Goal: Task Accomplishment & Management: Manage account settings

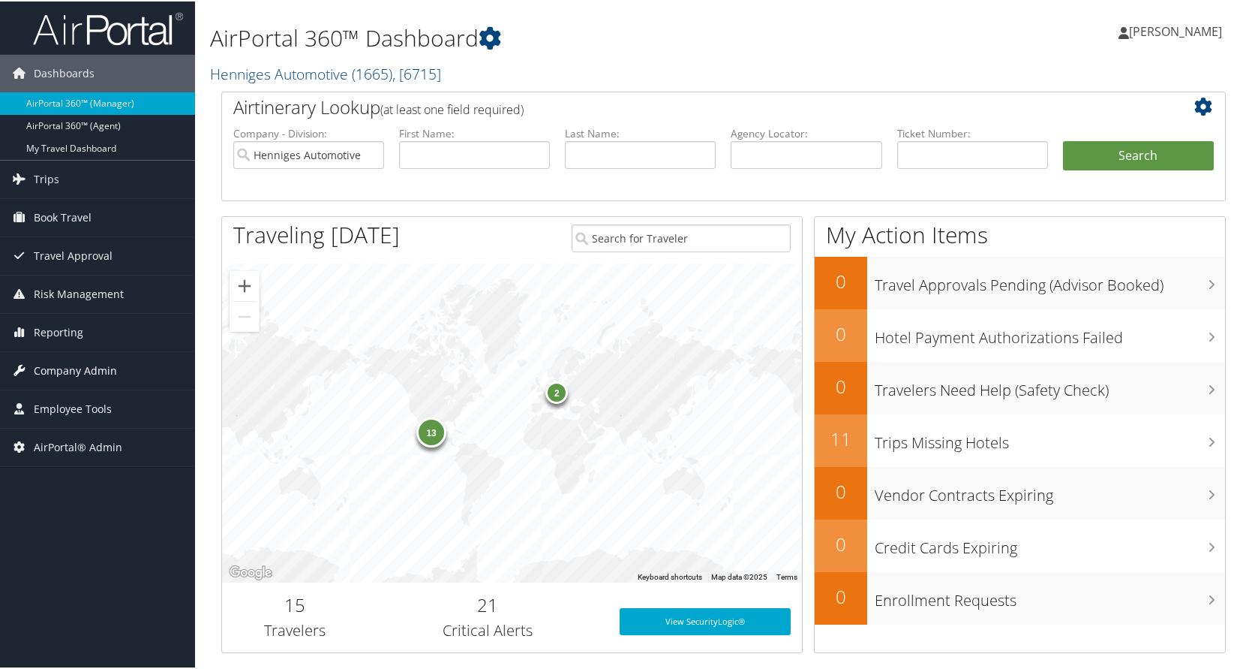
click at [88, 365] on span "Company Admin" at bounding box center [75, 369] width 83 height 38
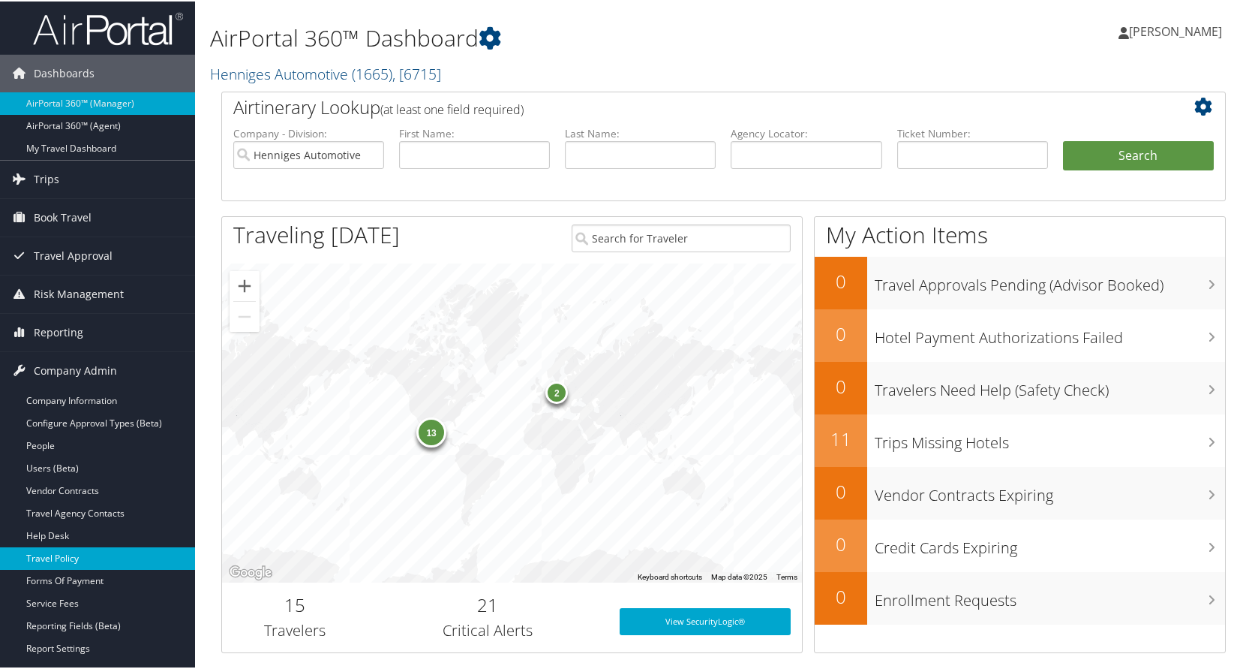
click at [73, 553] on link "Travel Policy" at bounding box center [97, 556] width 195 height 23
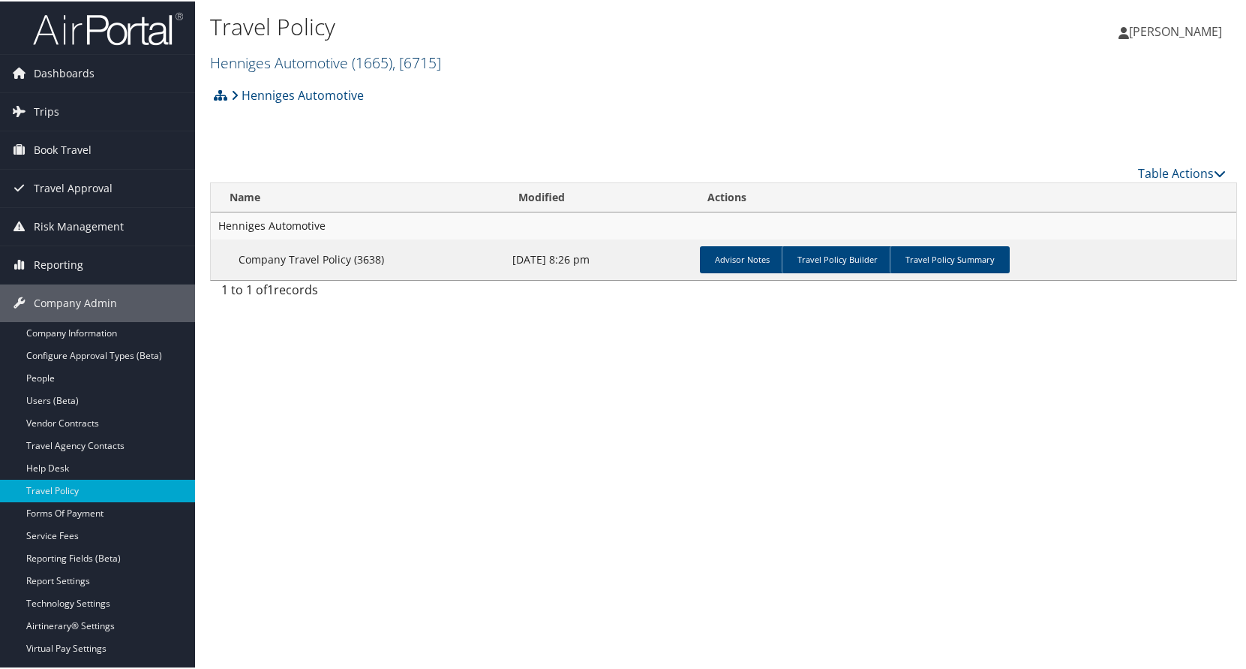
click at [288, 61] on link "Henniges Automotive ( 1665 ) , [ 6715 ]" at bounding box center [325, 61] width 231 height 20
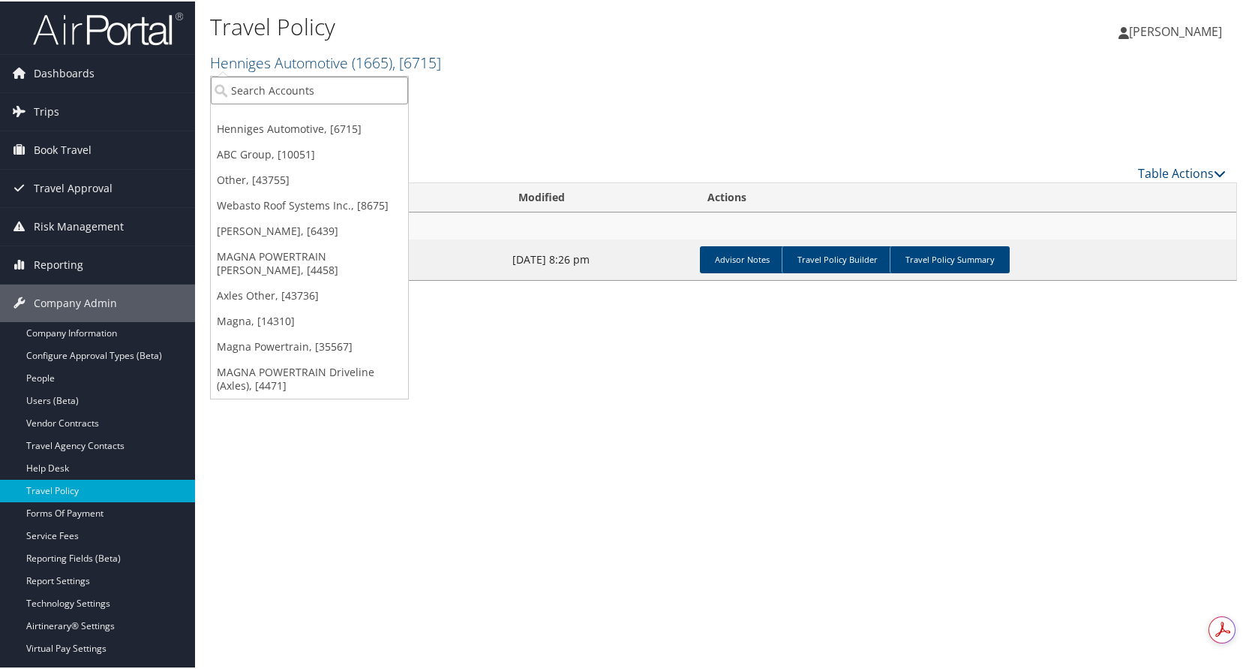
click at [286, 87] on input "search" at bounding box center [309, 89] width 197 height 28
type input "moba"
click at [274, 121] on div "Moba Americas, Inc (3006), [4594]" at bounding box center [322, 117] width 238 height 14
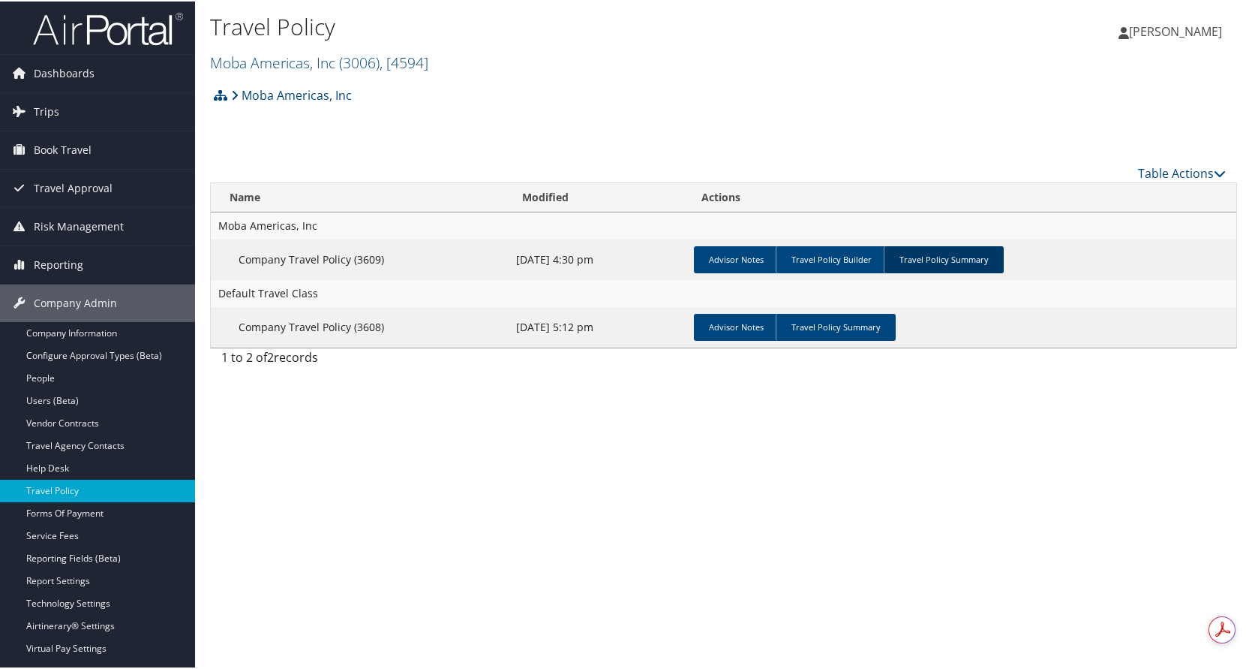
click at [930, 260] on link "Travel Policy Summary" at bounding box center [944, 258] width 120 height 27
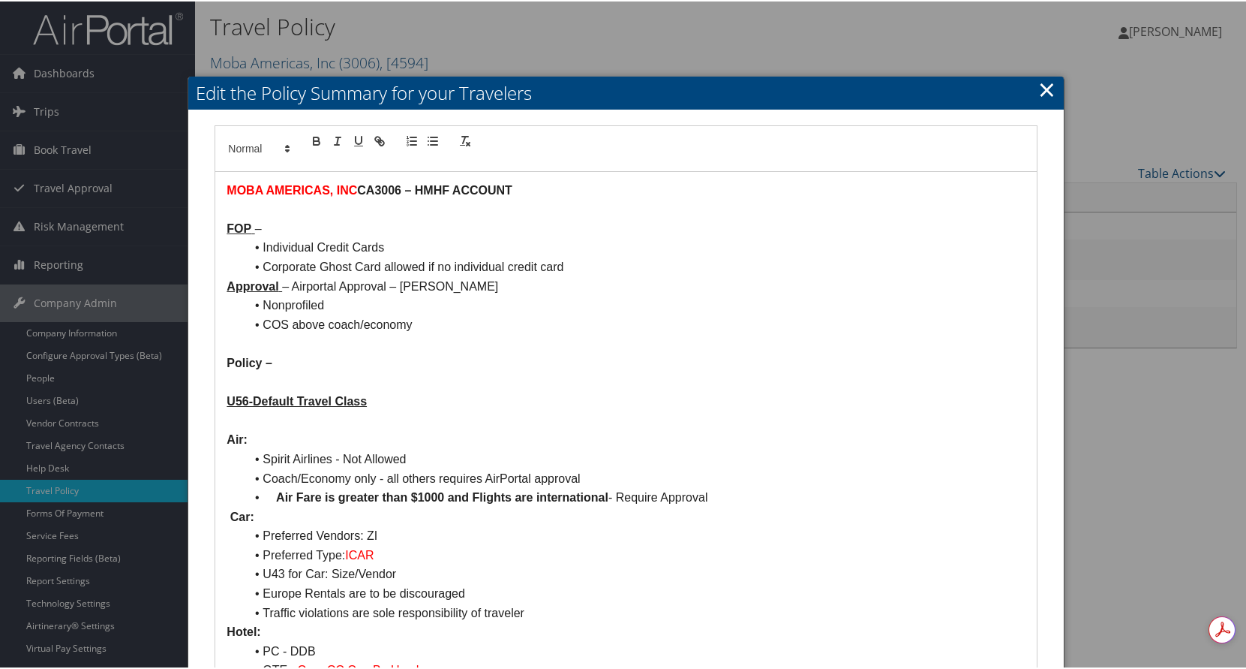
click at [1038, 86] on link "×" at bounding box center [1046, 88] width 17 height 30
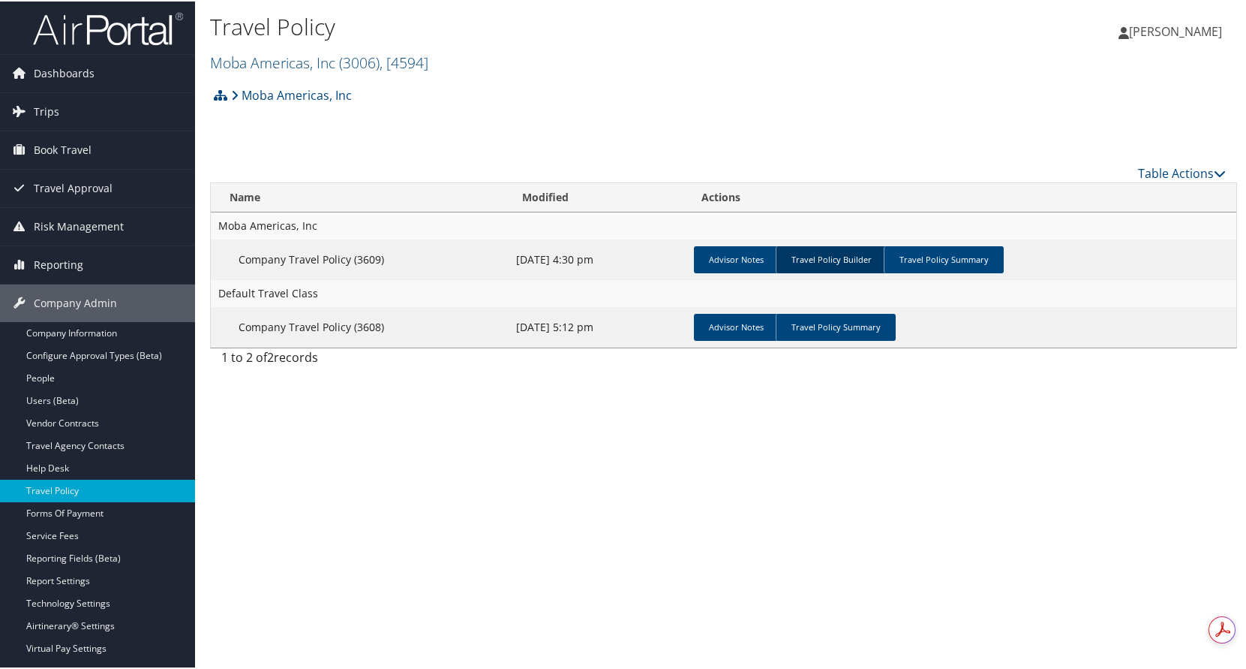
click at [807, 257] on link "Travel Policy Builder" at bounding box center [831, 258] width 111 height 27
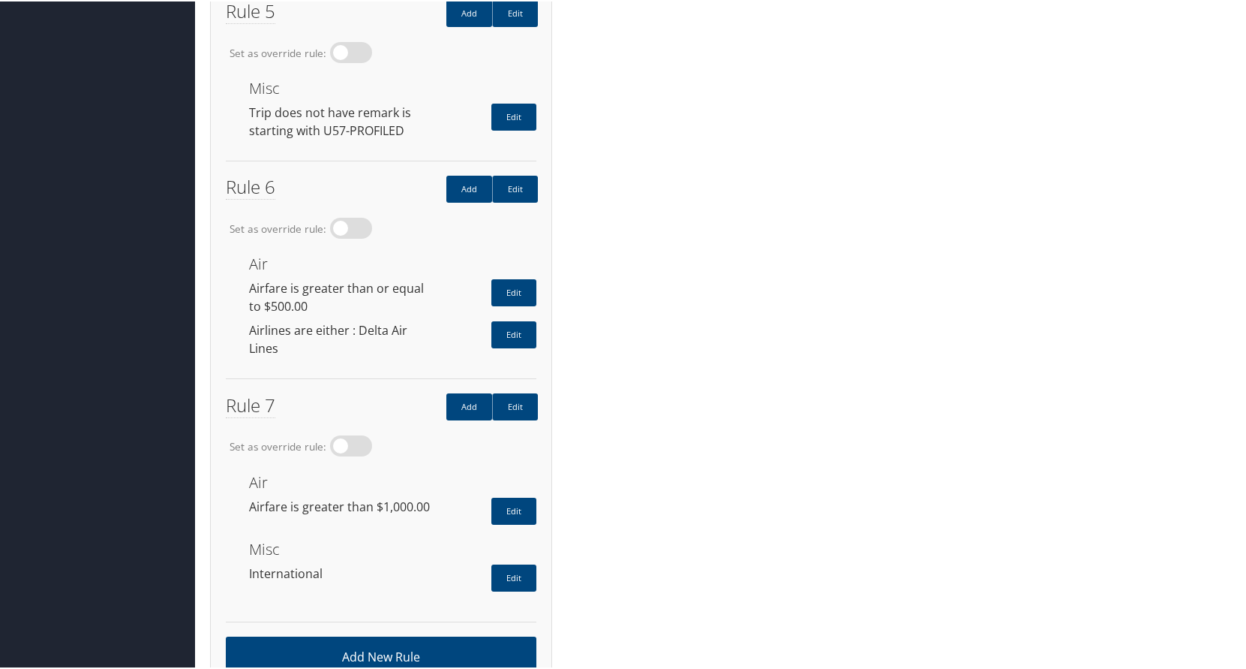
scroll to position [1364, 0]
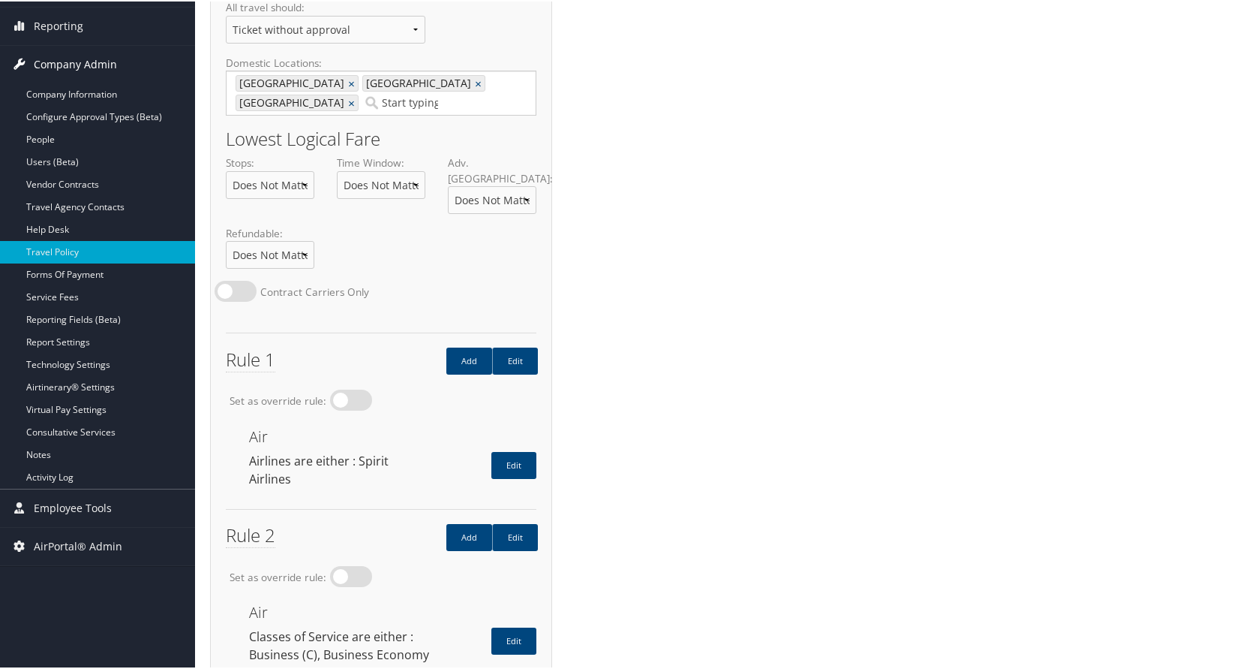
scroll to position [164, 0]
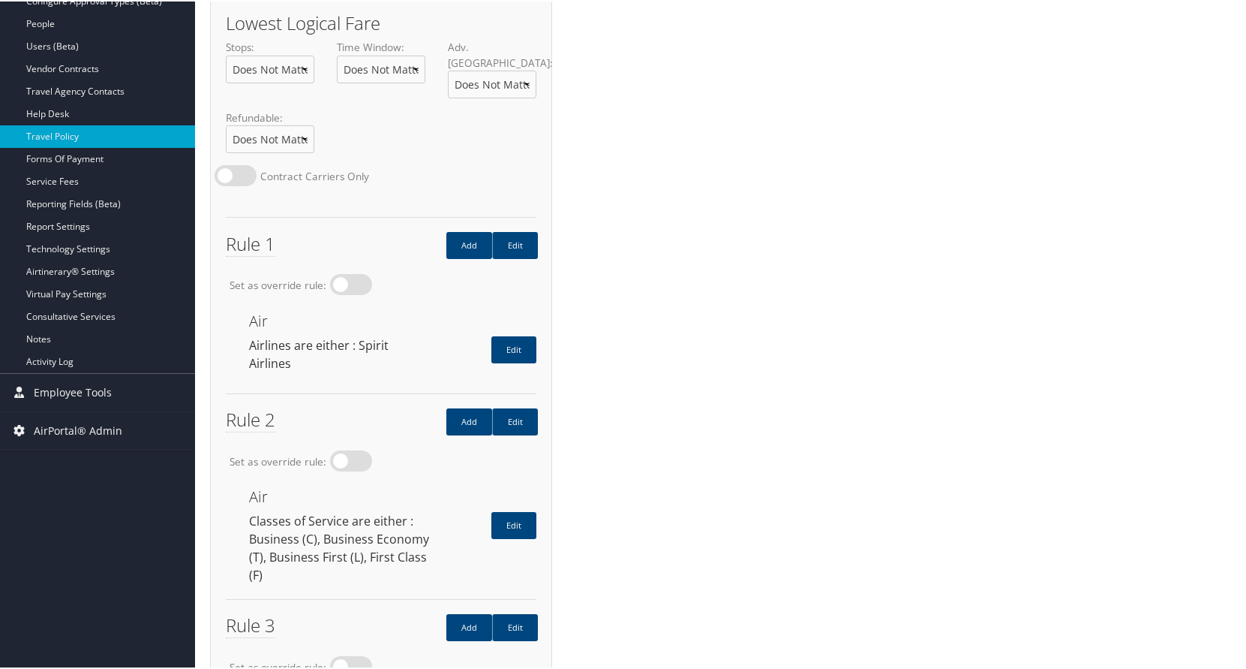
scroll to position [389, 0]
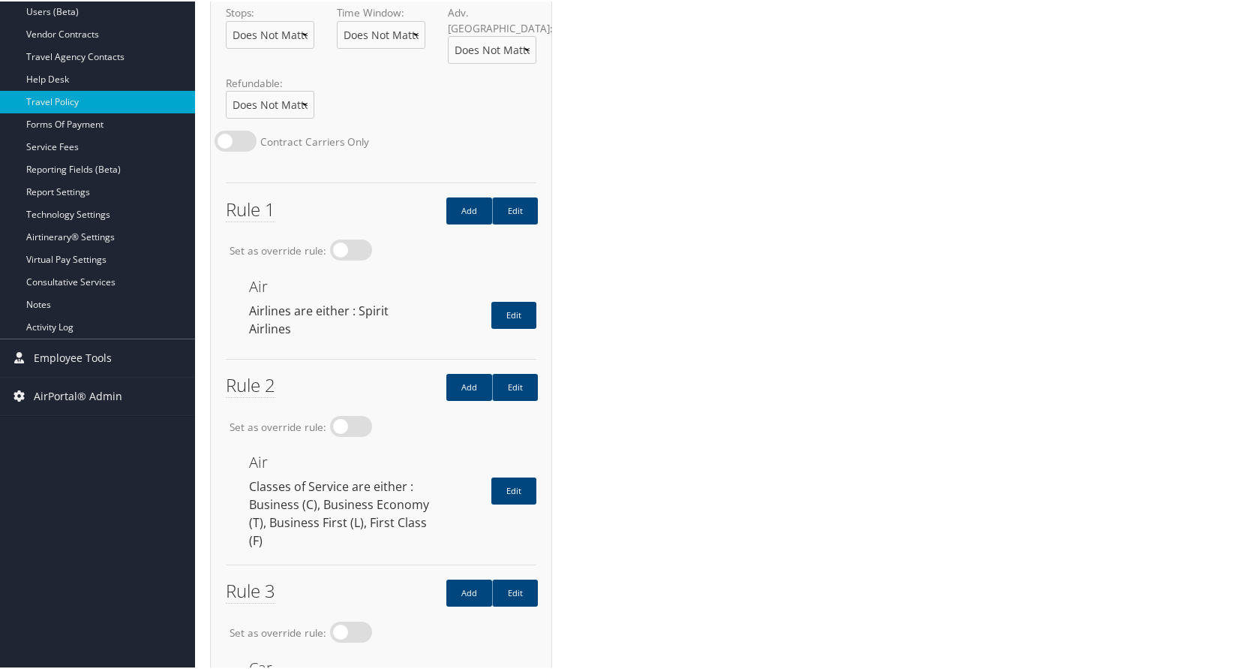
click at [984, 353] on div "Policy Details Preview Summary Delete This Policy General Settings Save All tra…" at bounding box center [723, 678] width 1027 height 2003
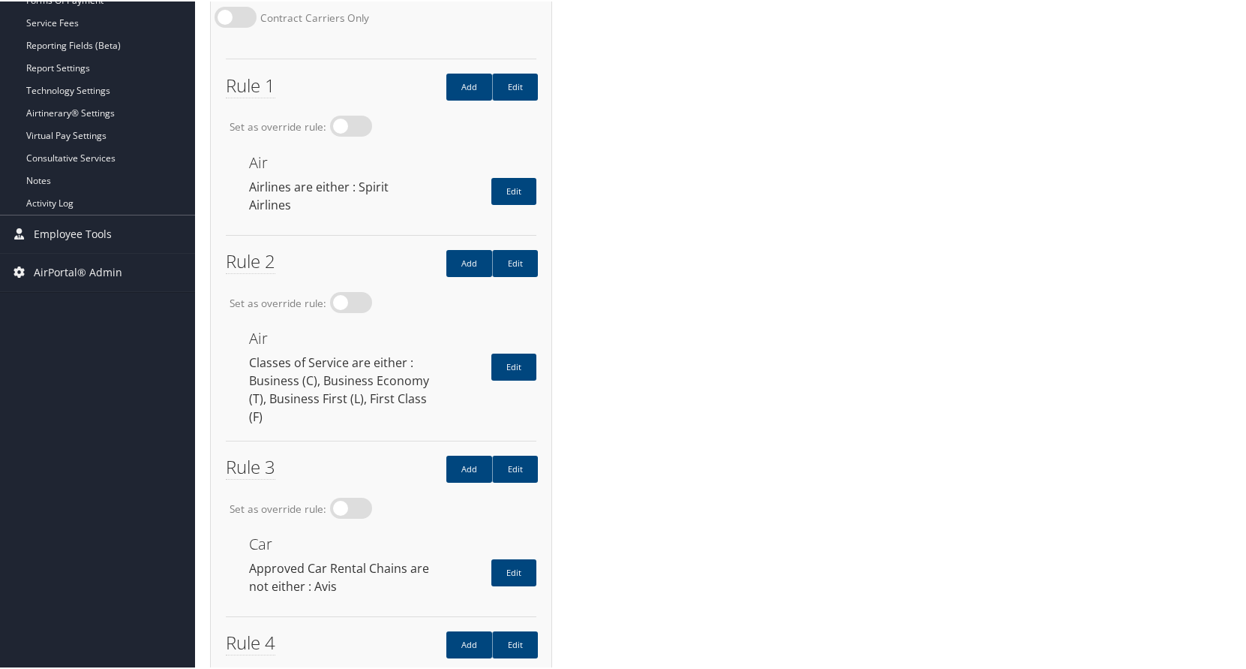
scroll to position [539, 0]
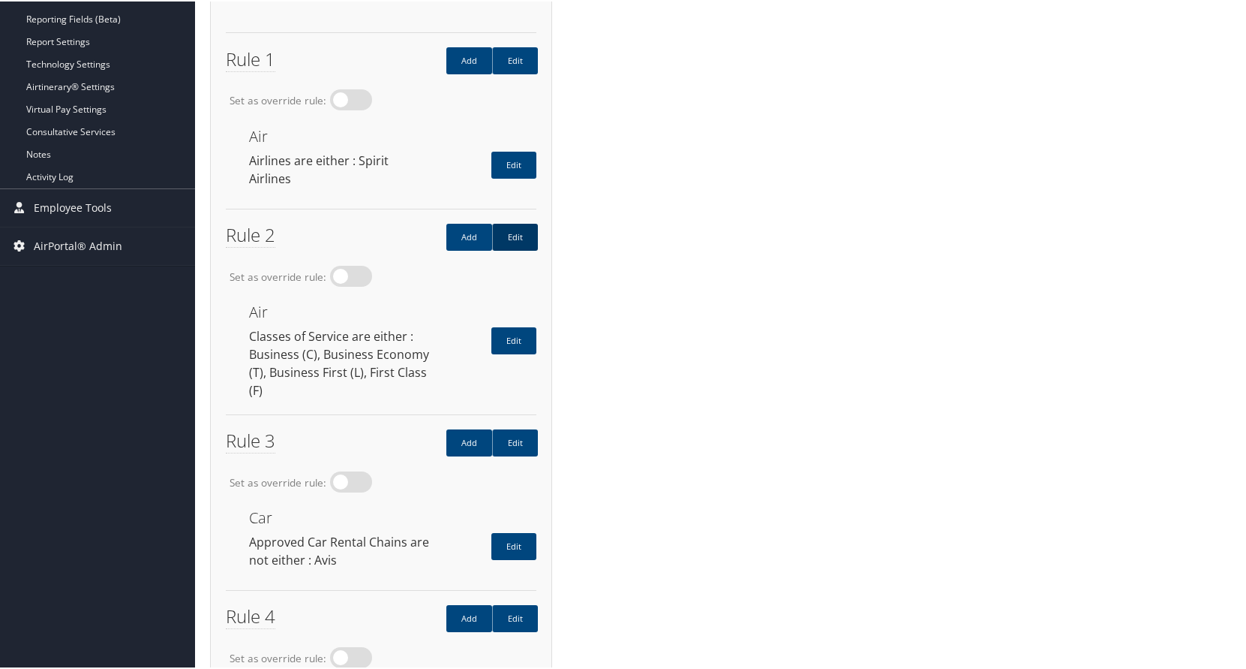
click at [518, 222] on link "Edit" at bounding box center [515, 235] width 46 height 27
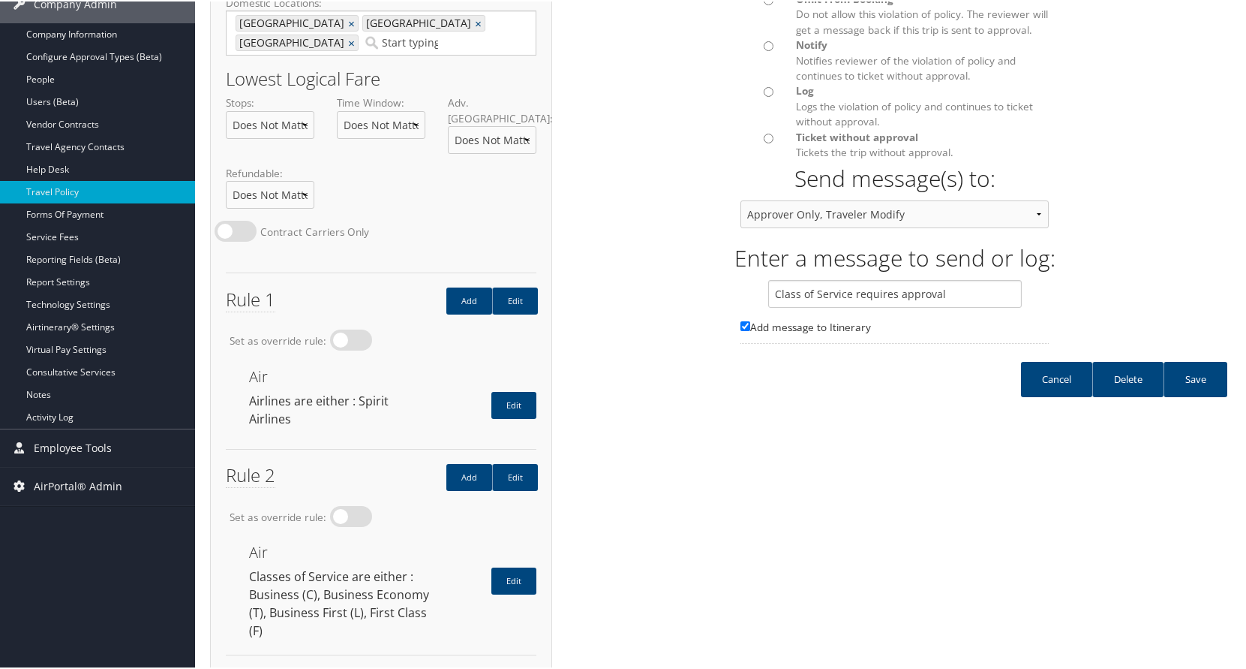
scroll to position [300, 0]
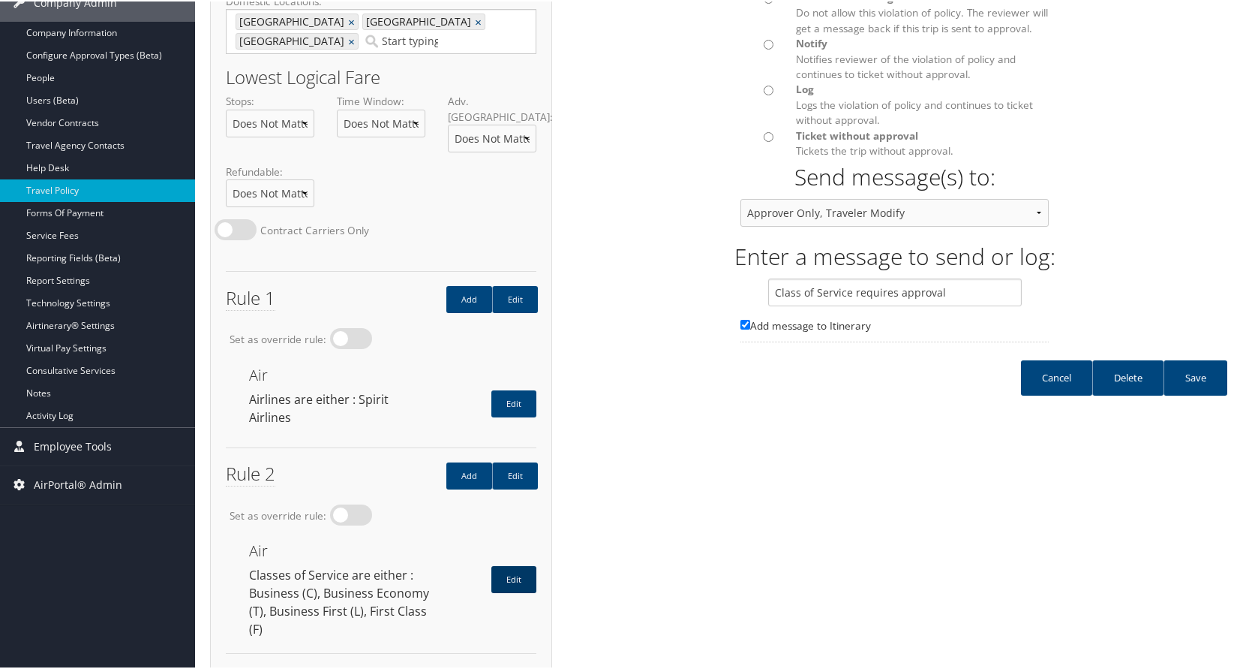
click at [525, 564] on link "Edit" at bounding box center [513, 577] width 45 height 27
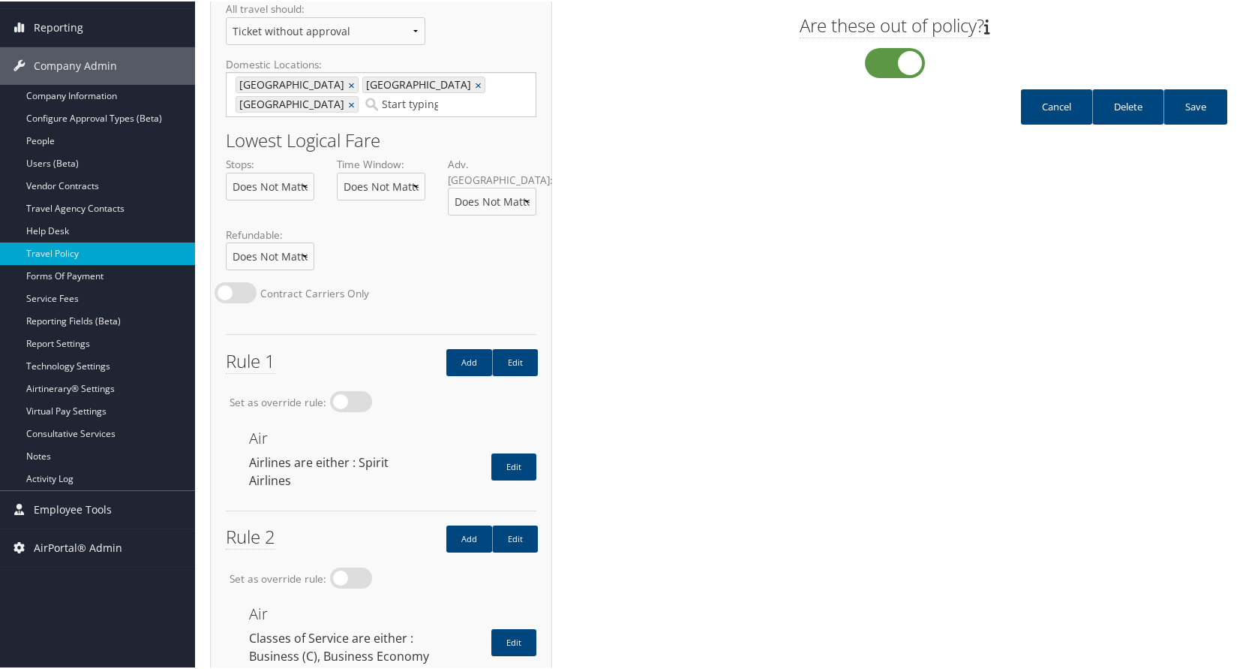
scroll to position [0, 0]
